Goal: Navigation & Orientation: Find specific page/section

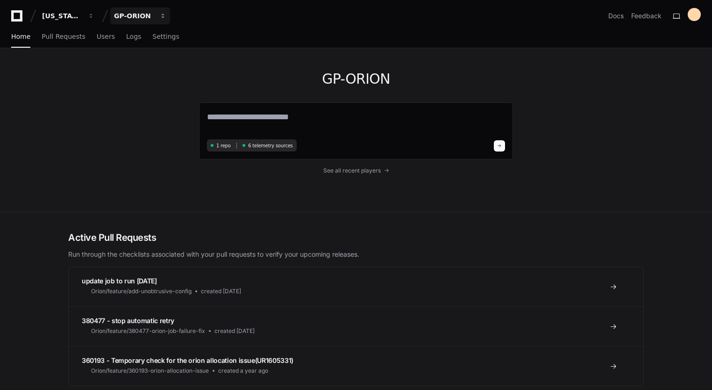
click at [94, 16] on span "button" at bounding box center [91, 16] width 7 height 7
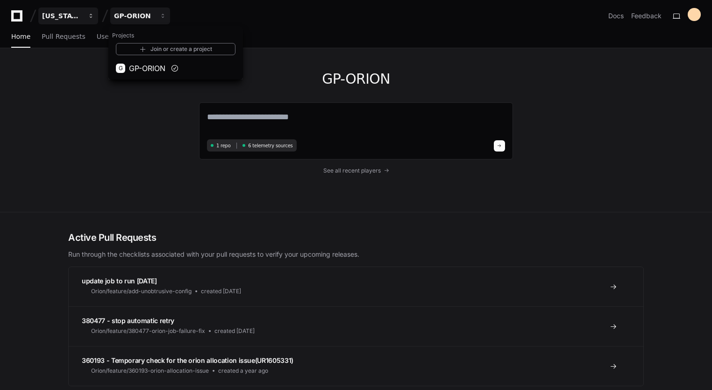
click at [91, 14] on span "button" at bounding box center [91, 16] width 7 height 7
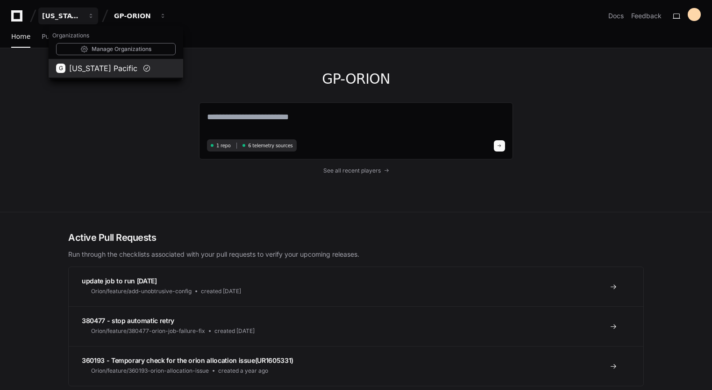
click at [89, 69] on span "[US_STATE] Pacific" at bounding box center [103, 68] width 68 height 11
click at [56, 19] on div "[US_STATE] Pacific" at bounding box center [62, 15] width 40 height 9
click at [56, 99] on div "GP-ORION 1 repo 6 telemetry sources See all recent players" at bounding box center [356, 130] width 712 height 164
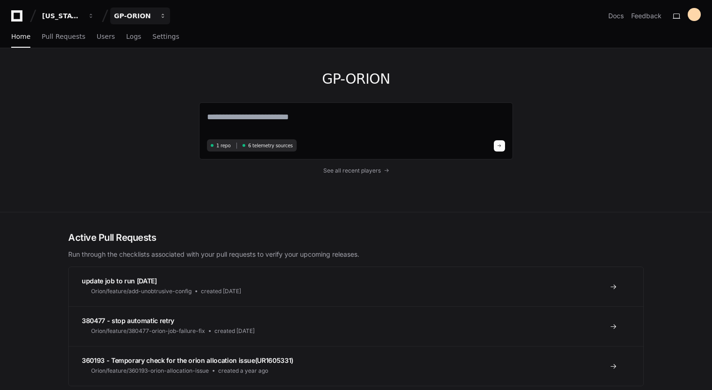
click at [94, 15] on span "button" at bounding box center [91, 16] width 7 height 7
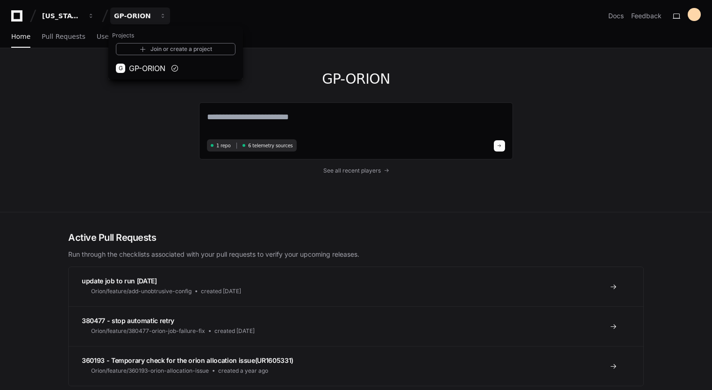
click at [57, 141] on div "GP-ORION 1 repo 6 telemetry sources See all recent players" at bounding box center [356, 130] width 712 height 164
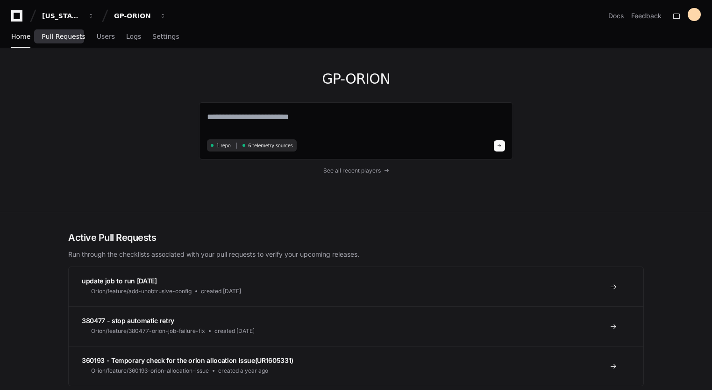
click at [58, 44] on link "Pull Requests" at bounding box center [63, 36] width 43 height 21
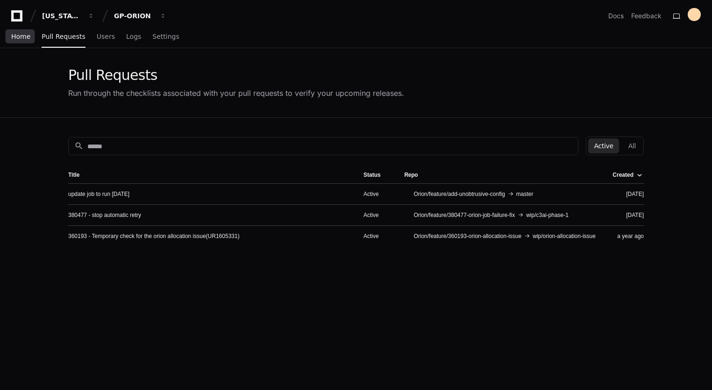
click at [14, 46] on link "Home" at bounding box center [20, 36] width 19 height 21
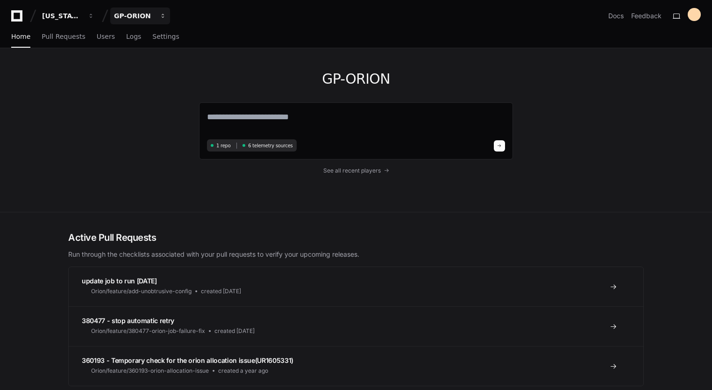
click at [82, 12] on div "GP-ORION" at bounding box center [62, 15] width 40 height 9
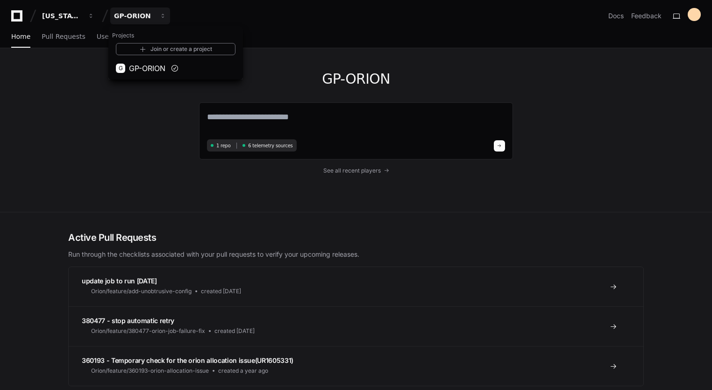
click at [49, 113] on div "GP-ORION 1 repo 6 telemetry sources See all recent players" at bounding box center [356, 130] width 712 height 164
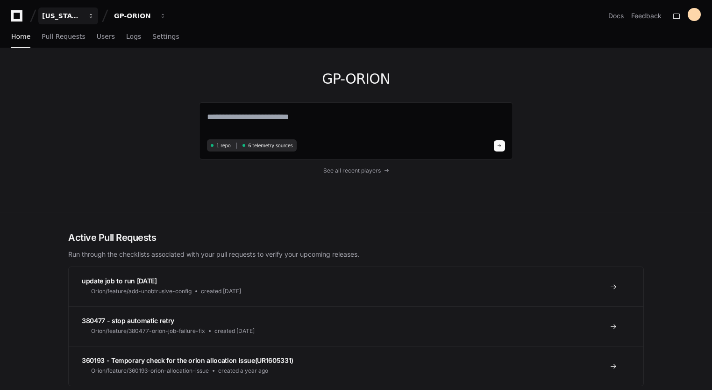
click at [54, 16] on div "[US_STATE] Pacific" at bounding box center [62, 15] width 40 height 9
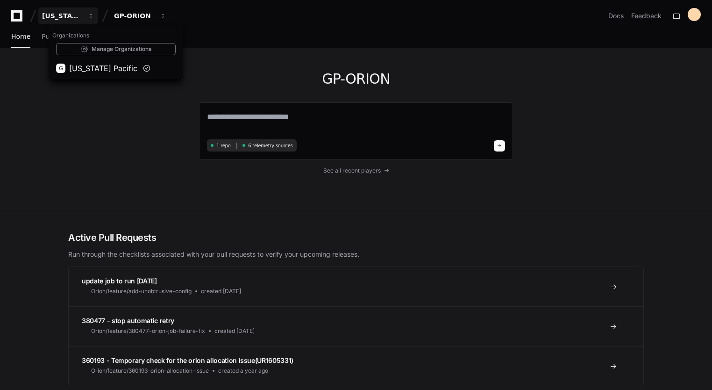
click at [27, 90] on div "GP-ORION 1 repo 6 telemetry sources See all recent players" at bounding box center [356, 130] width 712 height 164
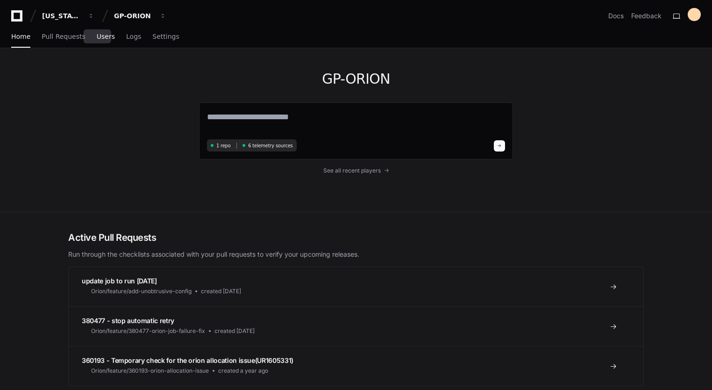
click at [99, 39] on span "Users" at bounding box center [106, 37] width 18 height 6
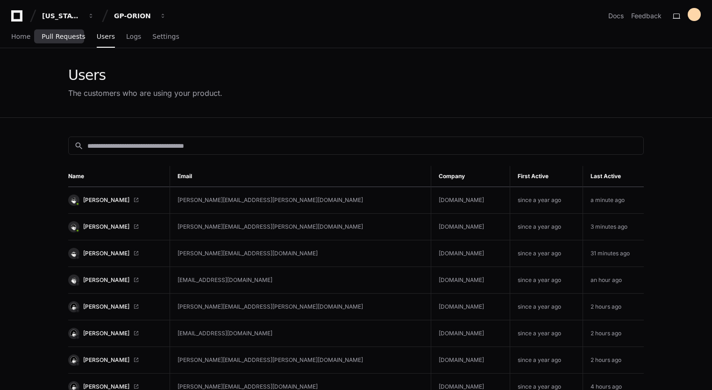
click at [66, 38] on span "Pull Requests" at bounding box center [63, 37] width 43 height 6
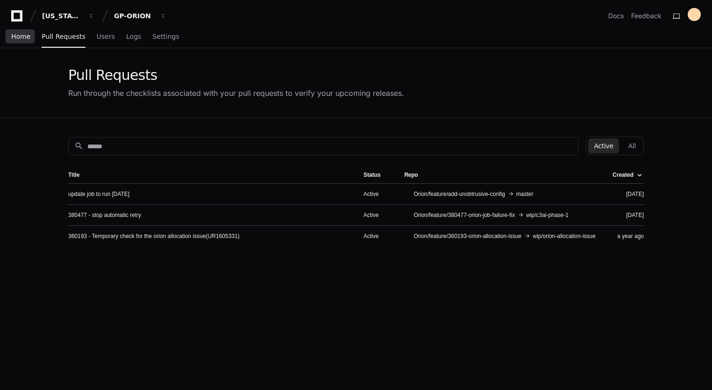
click at [19, 34] on span "Home" at bounding box center [20, 37] width 19 height 6
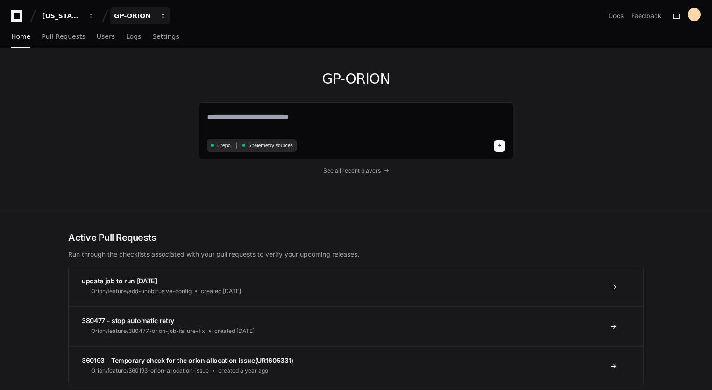
click at [164, 20] on button "GP-ORION" at bounding box center [140, 15] width 60 height 17
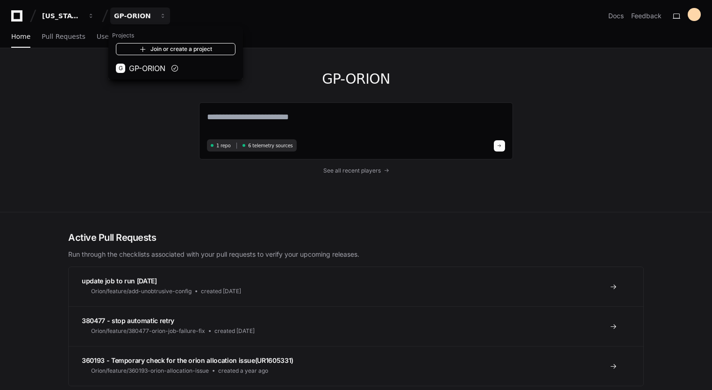
click at [158, 50] on link "Join or create a project" at bounding box center [176, 49] width 120 height 12
